Goal: Task Accomplishment & Management: Complete application form

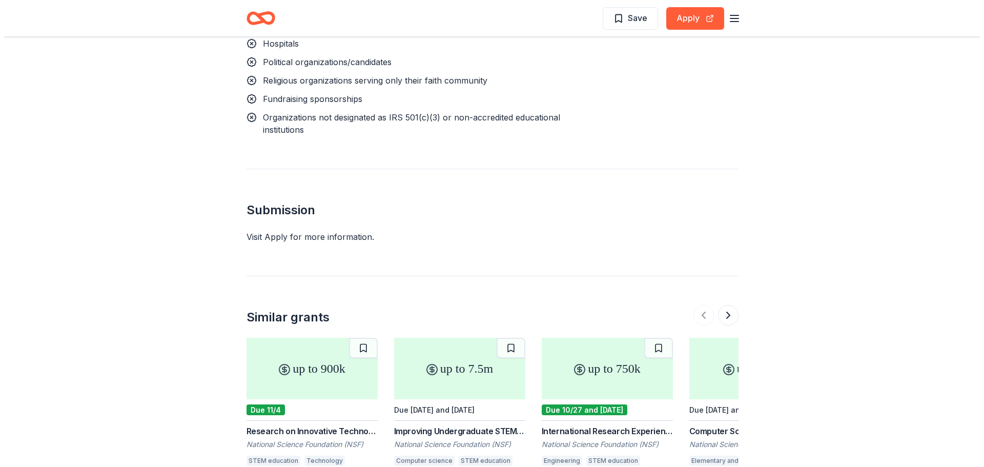
scroll to position [1144, 0]
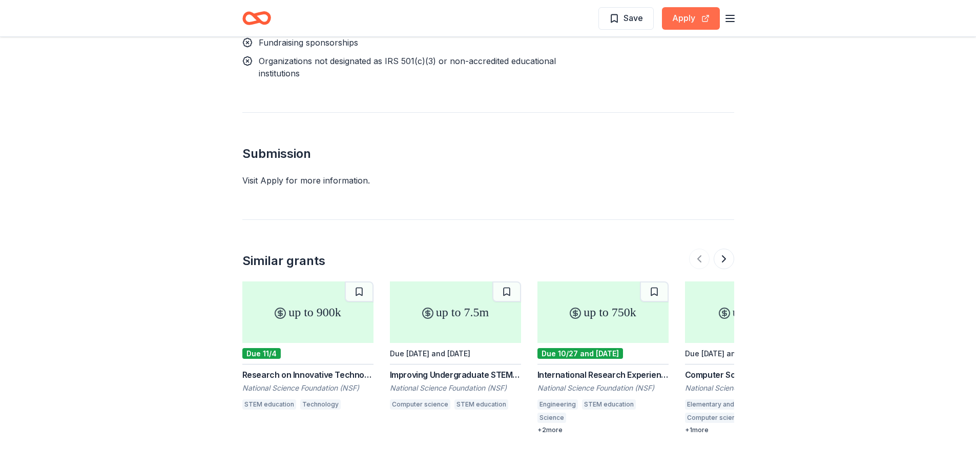
click at [683, 23] on button "Apply" at bounding box center [691, 18] width 58 height 23
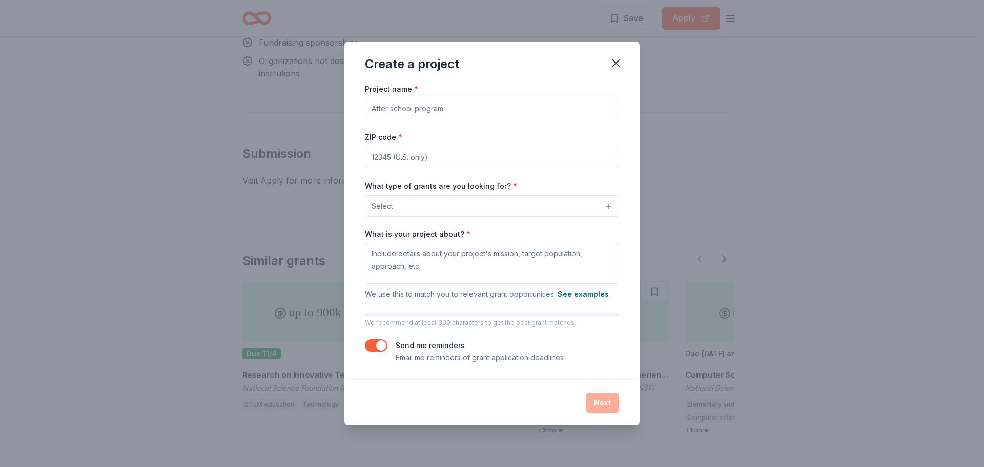
click at [462, 107] on input "Project name *" at bounding box center [492, 108] width 254 height 20
type input "Eden Community Shelter"
click at [429, 158] on input "ZIP code *" at bounding box center [492, 157] width 254 height 20
click at [419, 162] on input "ZIP code *" at bounding box center [492, 157] width 254 height 20
paste input "28358"
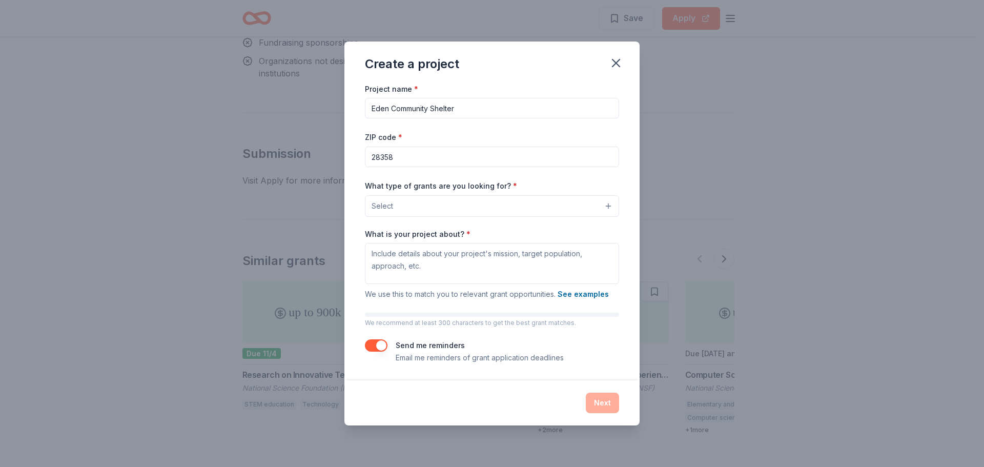
type input "28358"
click at [543, 210] on button "Select" at bounding box center [492, 206] width 254 height 22
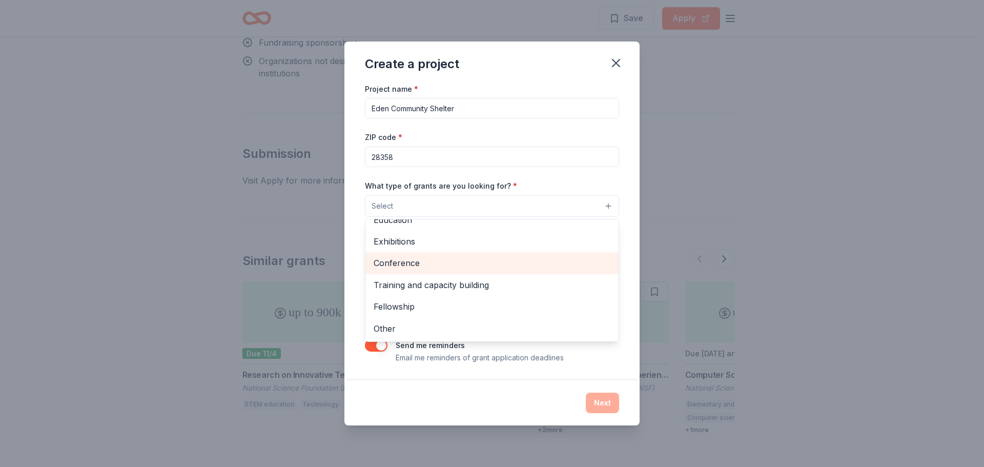
scroll to position [0, 0]
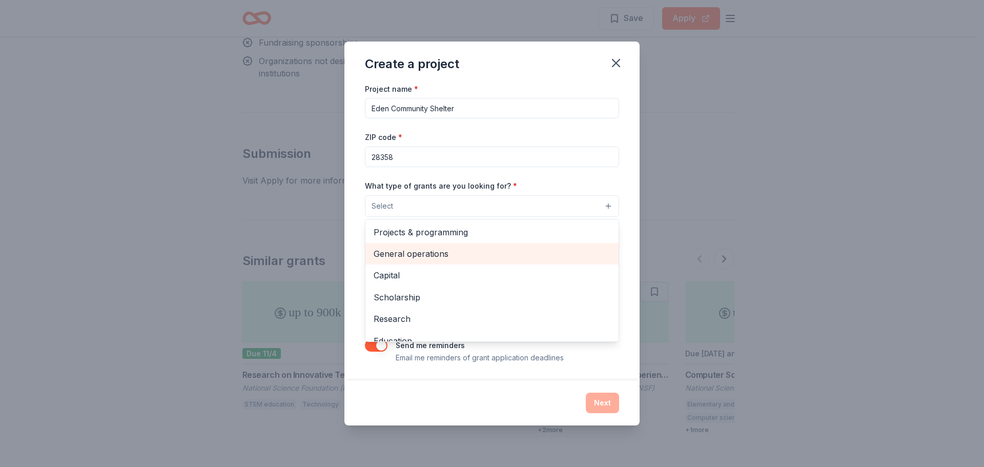
click at [485, 256] on span "General operations" at bounding box center [491, 253] width 237 height 13
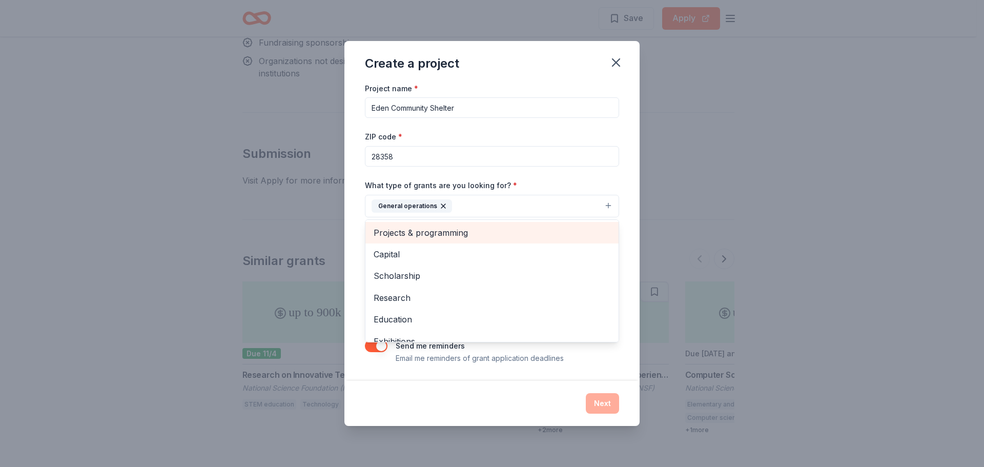
click at [483, 235] on span "Projects & programming" at bounding box center [491, 232] width 237 height 13
click at [477, 236] on span "Capital" at bounding box center [491, 232] width 237 height 13
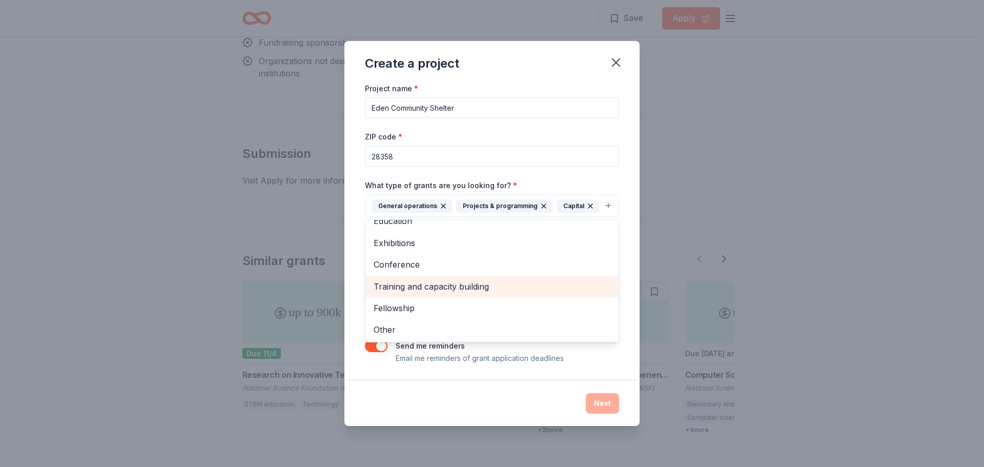
scroll to position [56, 0]
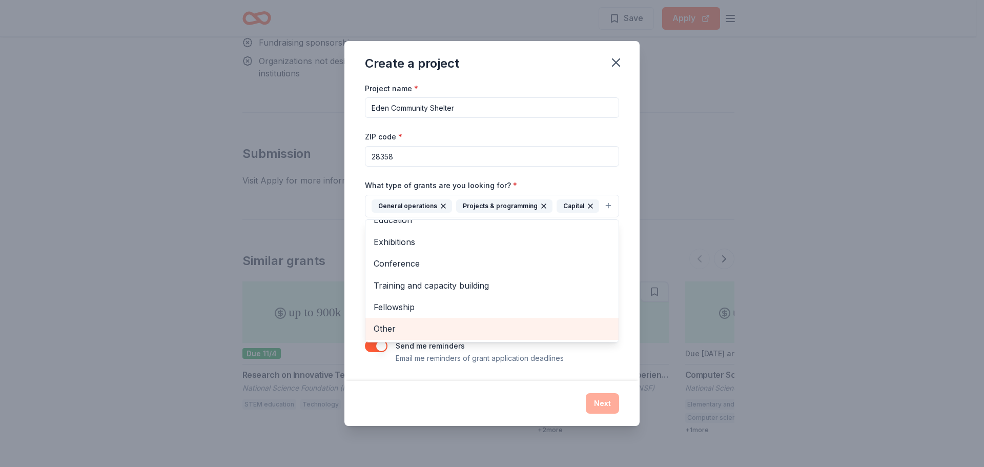
click at [437, 331] on span "Other" at bounding box center [491, 328] width 237 height 13
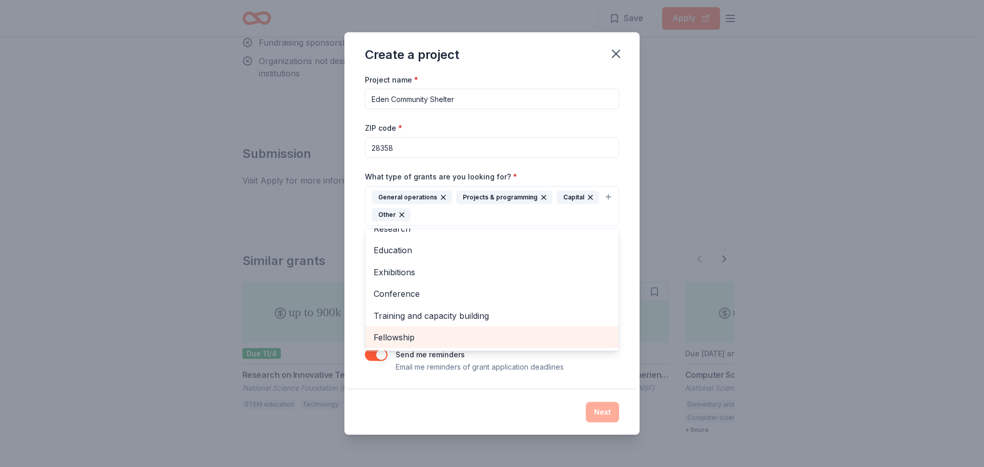
scroll to position [34, 0]
click at [618, 162] on div "Project name * Eden Community Shelter ZIP code * 28358 What type of grants are …" at bounding box center [492, 223] width 254 height 300
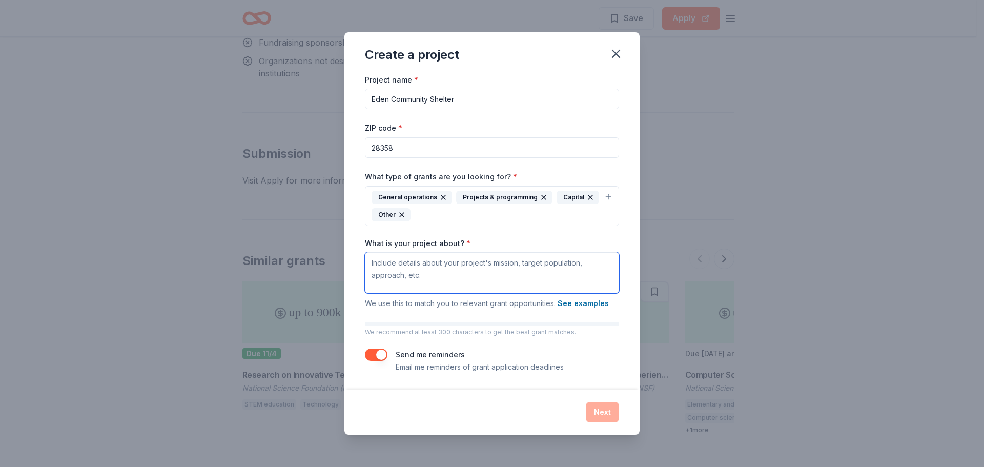
click at [438, 274] on textarea "What is your project about? *" at bounding box center [492, 272] width 254 height 41
paste textarea "Eden Community Shelter is a faith-based outreach committed to serving those in …"
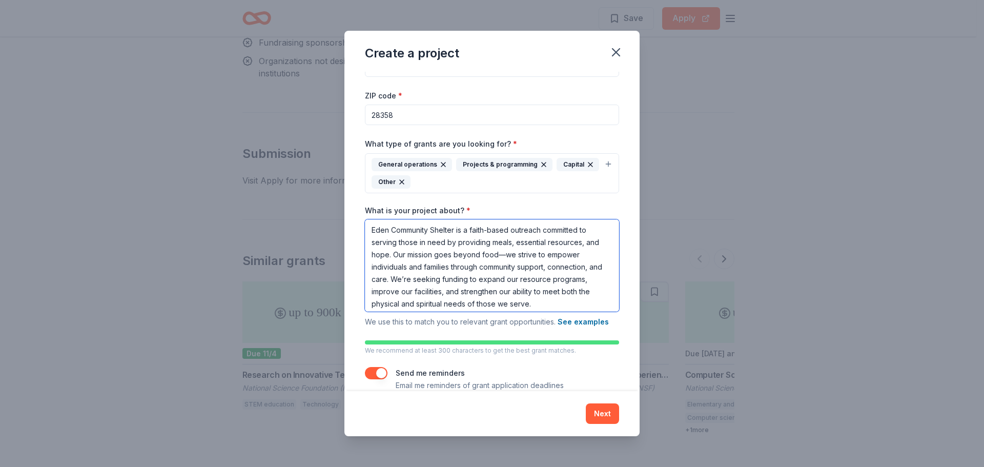
scroll to position [48, 0]
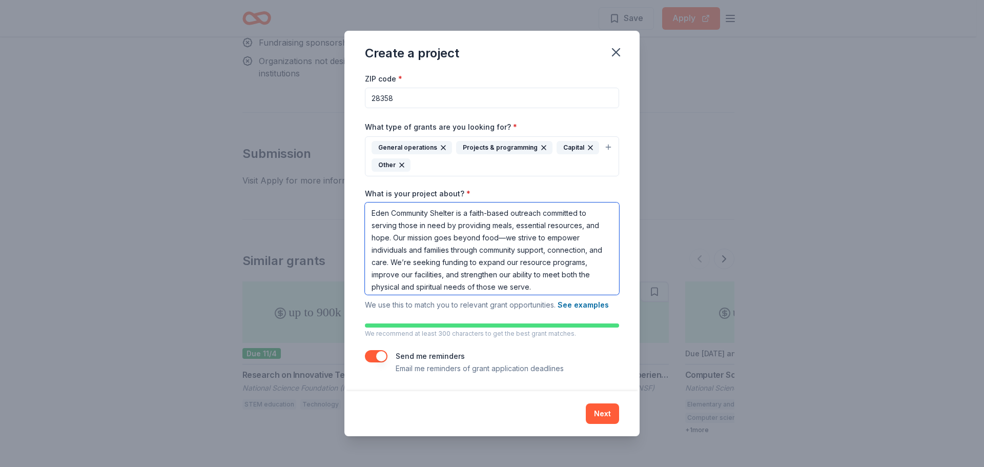
click at [519, 237] on textarea "Eden Community Shelter is a faith-based outreach committed to serving those in …" at bounding box center [492, 248] width 254 height 92
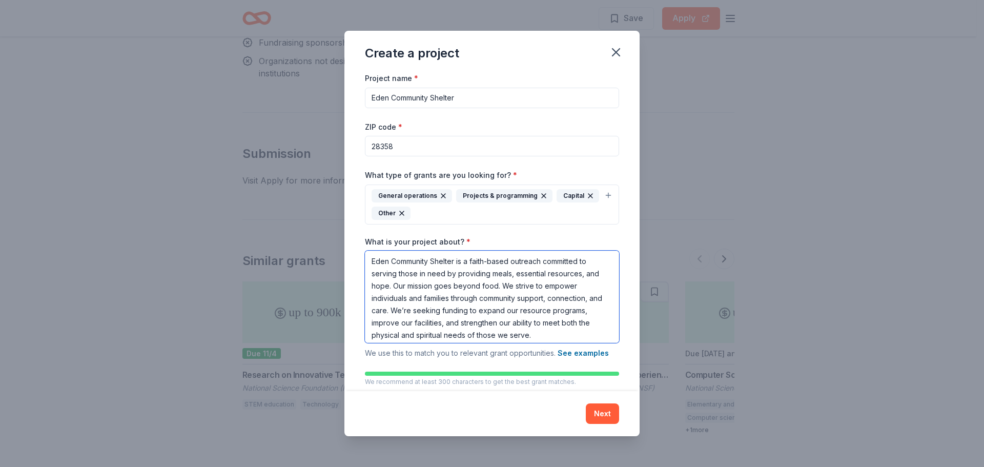
click at [584, 275] on textarea "Eden Community Shelter is a faith-based outreach committed to serving those in …" at bounding box center [492, 297] width 254 height 92
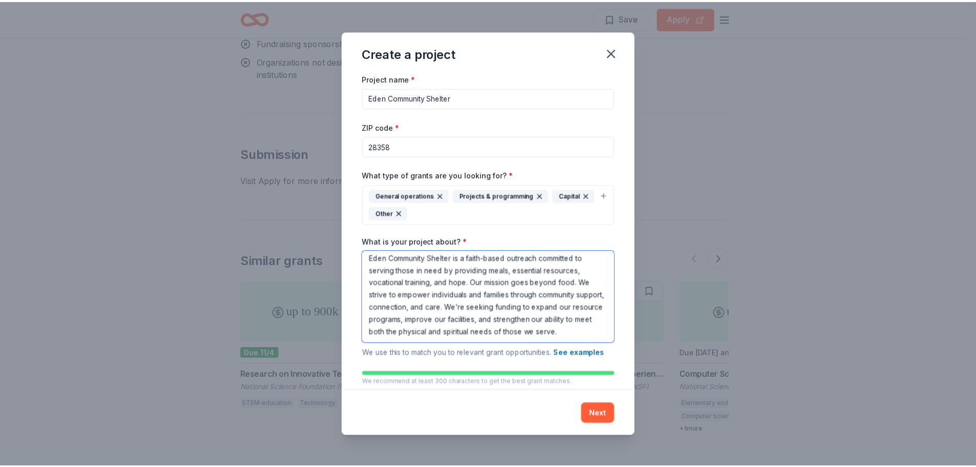
scroll to position [15, 0]
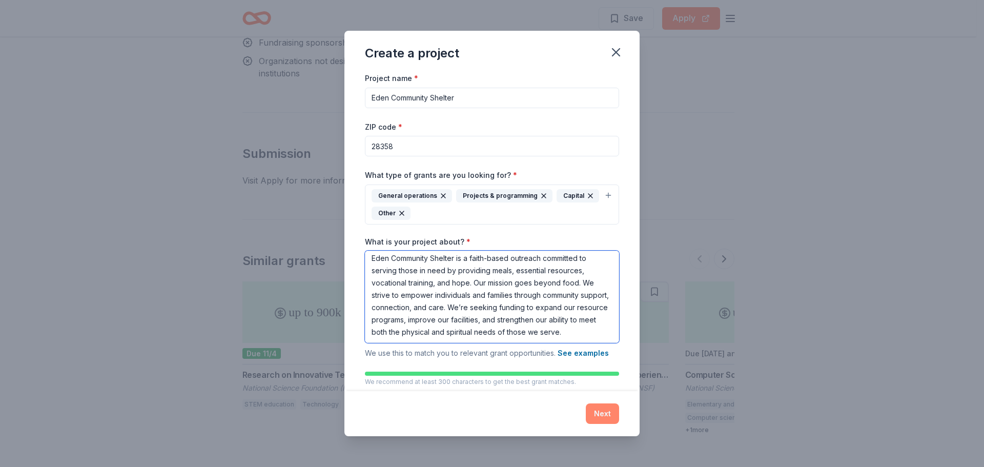
type textarea "Eden Community Shelter is a faith-based outreach committed to serving those in …"
click at [596, 412] on button "Next" at bounding box center [602, 413] width 33 height 20
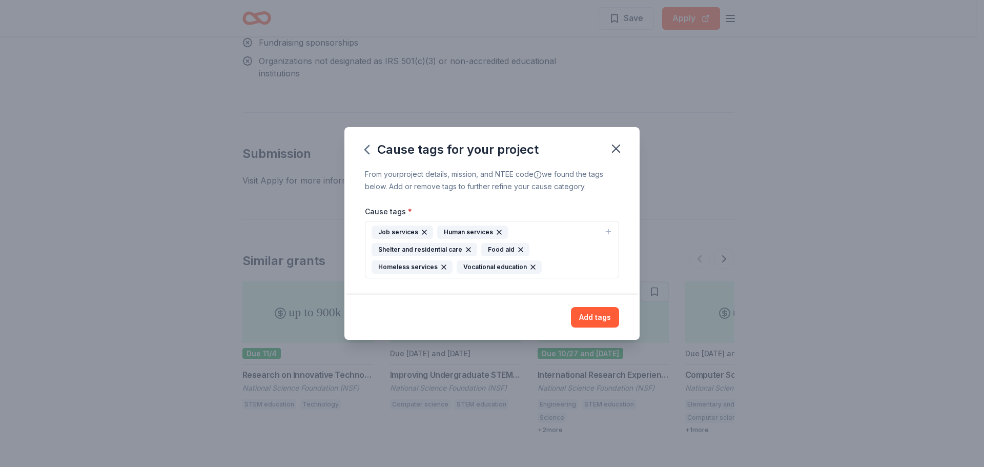
click at [410, 232] on div "Job services" at bounding box center [401, 231] width 61 height 13
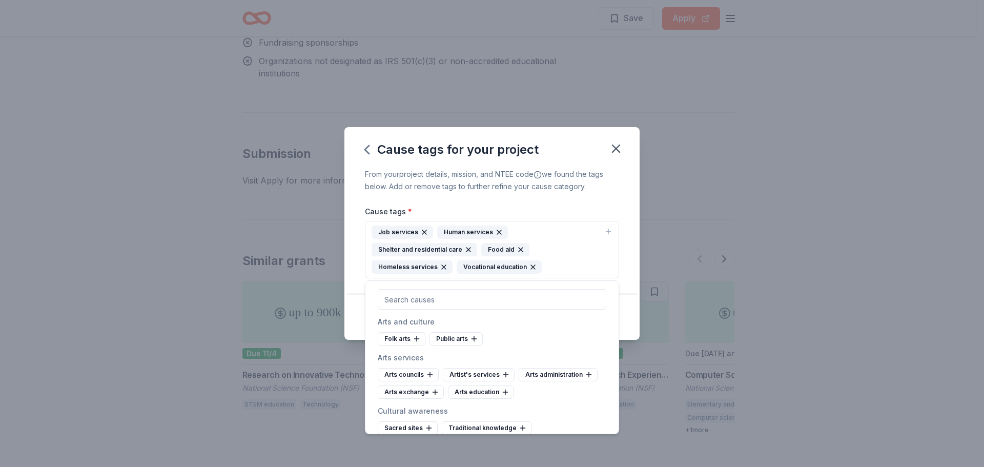
click at [562, 241] on div "Job services Human services Shelter and residential care Food aid Homeless serv…" at bounding box center [485, 249] width 228 height 48
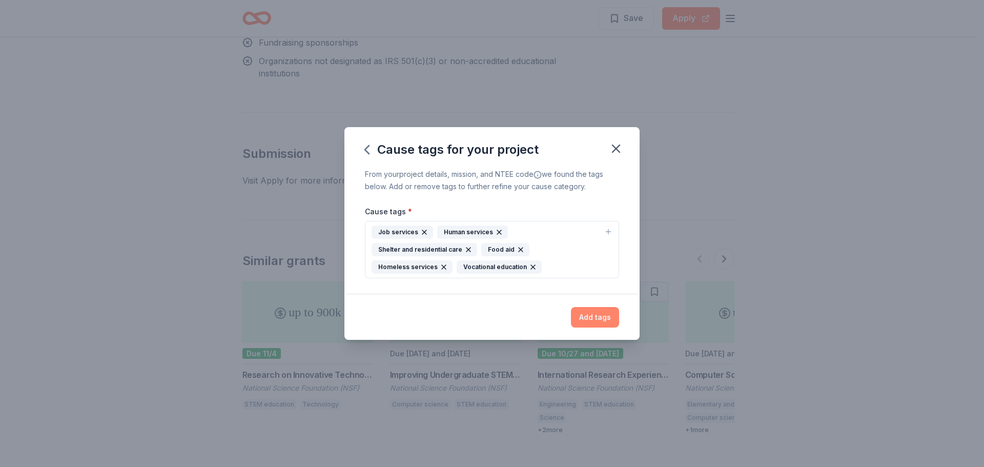
click at [594, 319] on button "Add tags" at bounding box center [595, 317] width 48 height 20
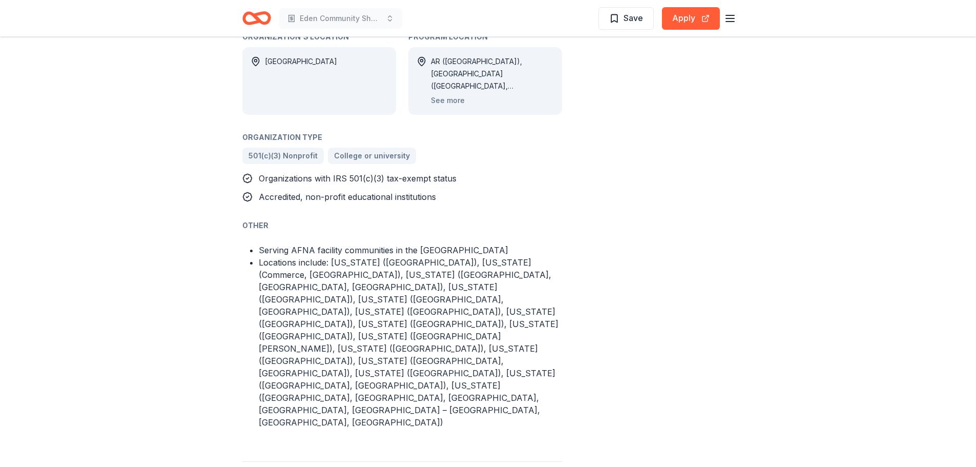
scroll to position [580, 0]
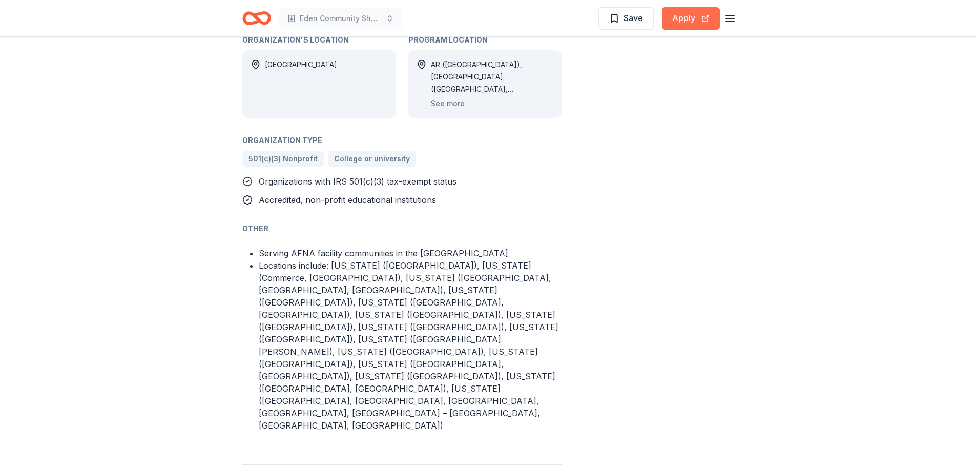
click at [697, 12] on button "Apply" at bounding box center [691, 18] width 58 height 23
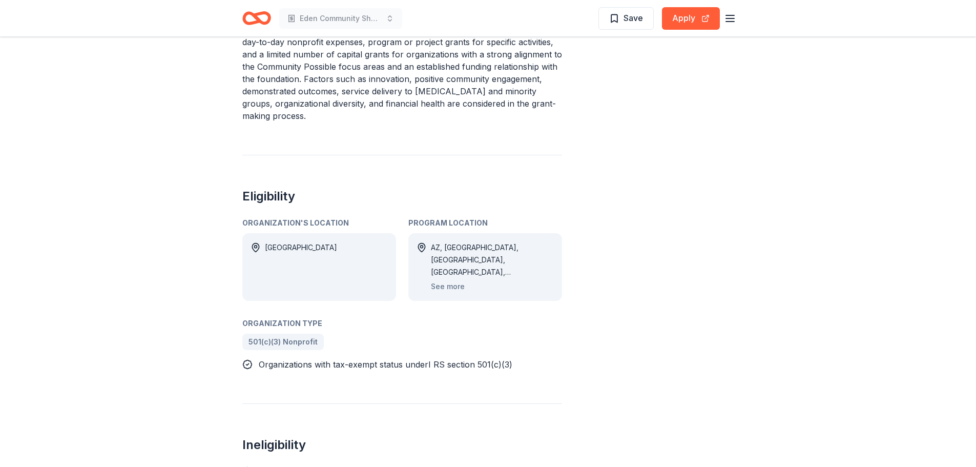
scroll to position [820, 0]
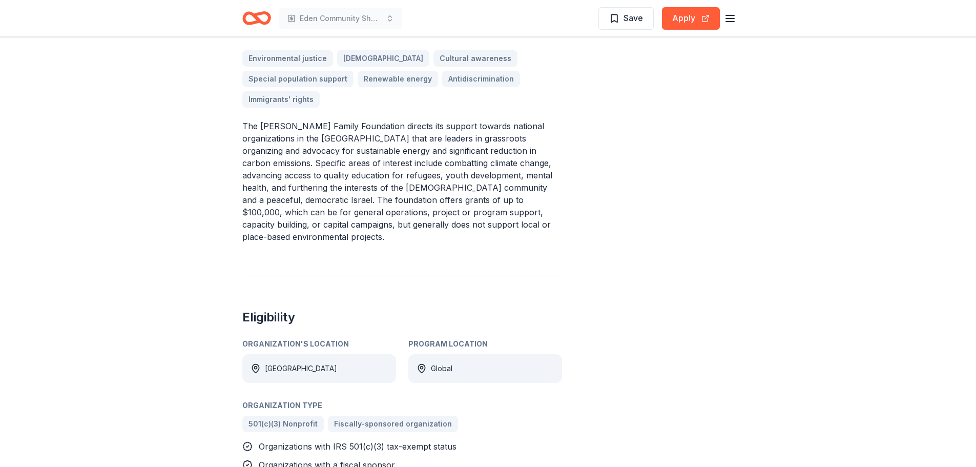
scroll to position [359, 0]
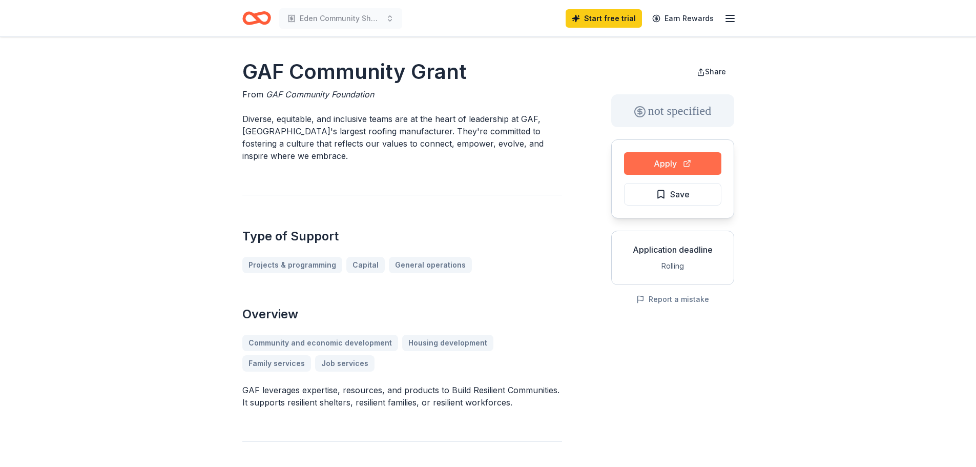
click at [668, 162] on button "Apply" at bounding box center [672, 163] width 97 height 23
click at [722, 69] on span "Share" at bounding box center [715, 71] width 21 height 9
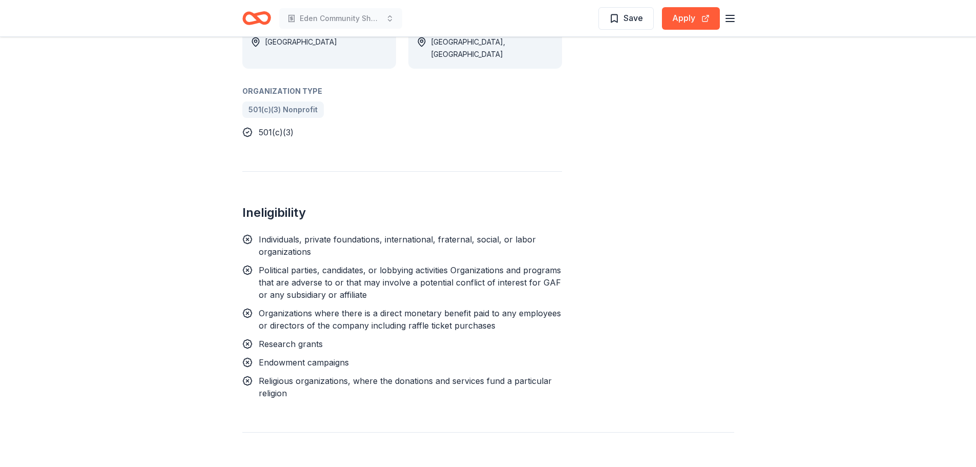
scroll to position [307, 0]
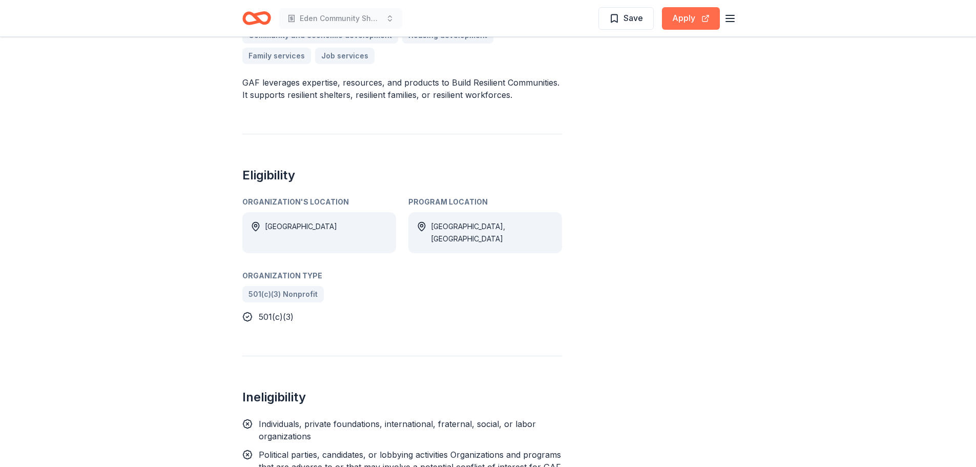
click at [677, 20] on button "Apply" at bounding box center [691, 18] width 58 height 23
